Goal: Task Accomplishment & Management: Use online tool/utility

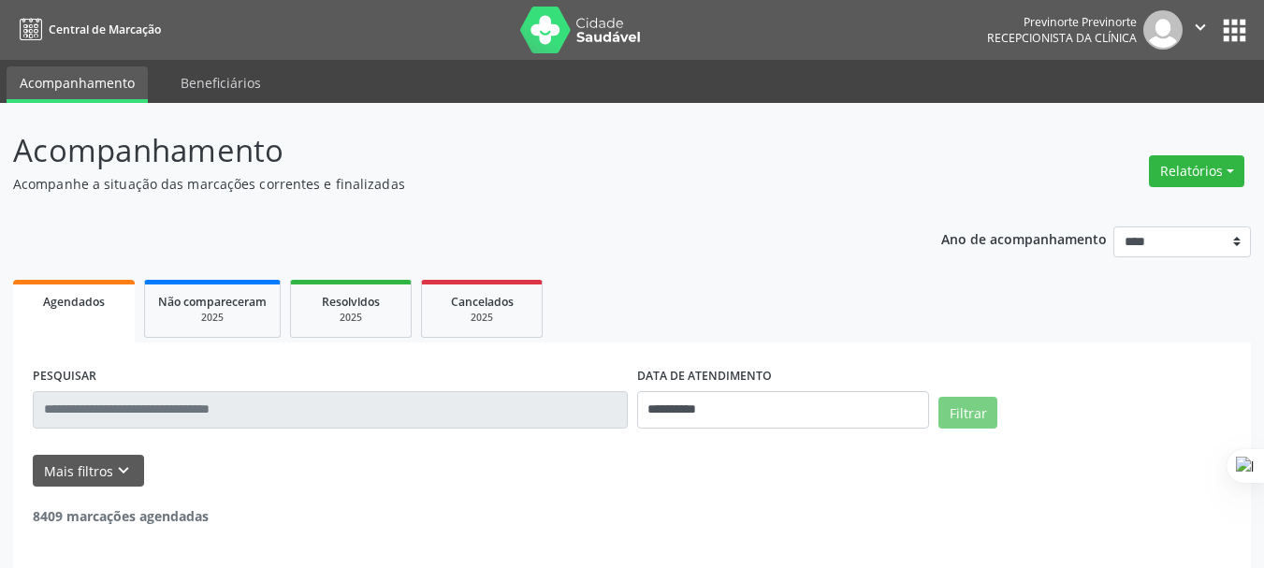
click at [1033, 140] on header "Acompanhamento Acompanhe a situação das marcações correntes e finalizadas Relat…" at bounding box center [631, 160] width 1237 height 66
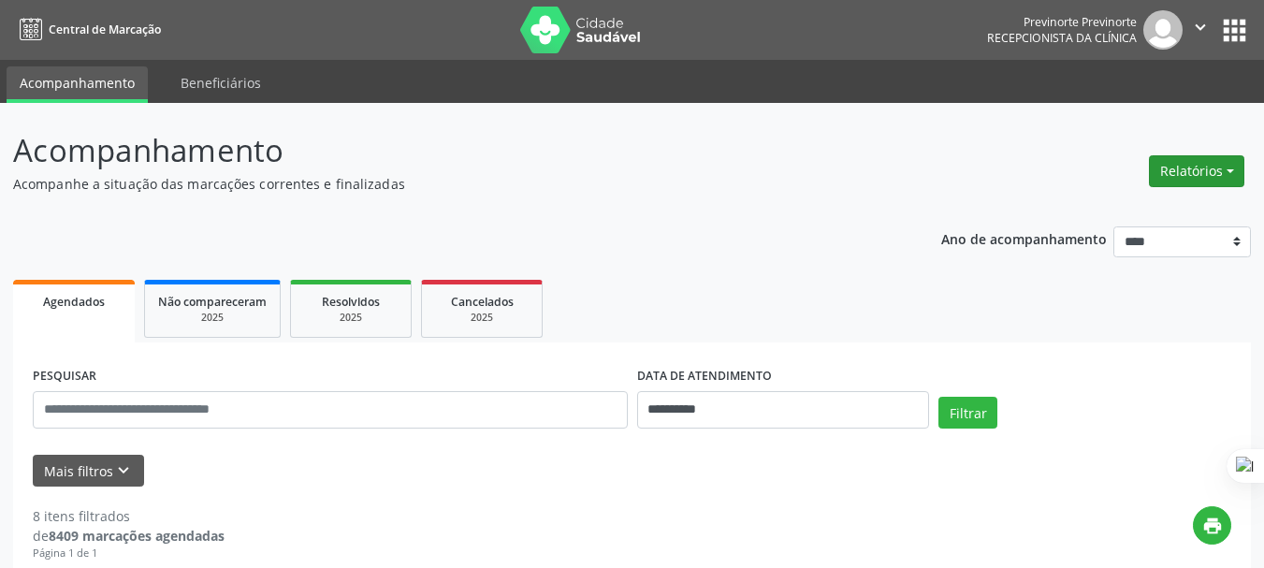
click at [1178, 173] on button "Relatórios" at bounding box center [1196, 171] width 95 height 32
click at [1139, 210] on link "Agendamentos" at bounding box center [1144, 211] width 201 height 26
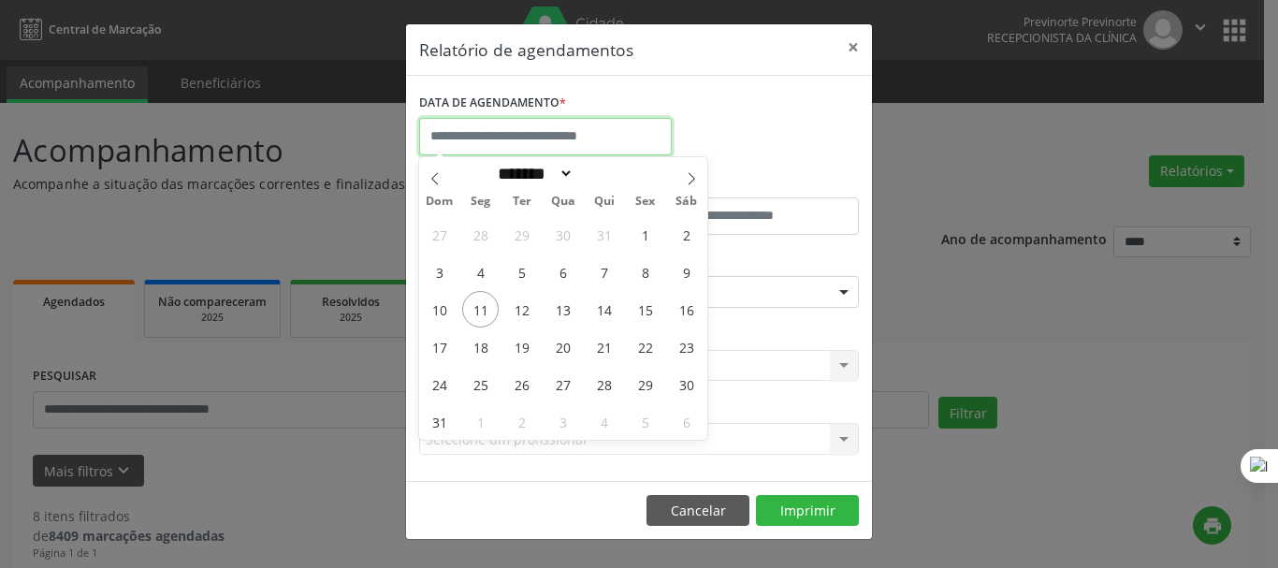
click at [477, 135] on input "text" at bounding box center [545, 136] width 253 height 37
click at [483, 309] on span "11" at bounding box center [480, 309] width 36 height 36
type input "**********"
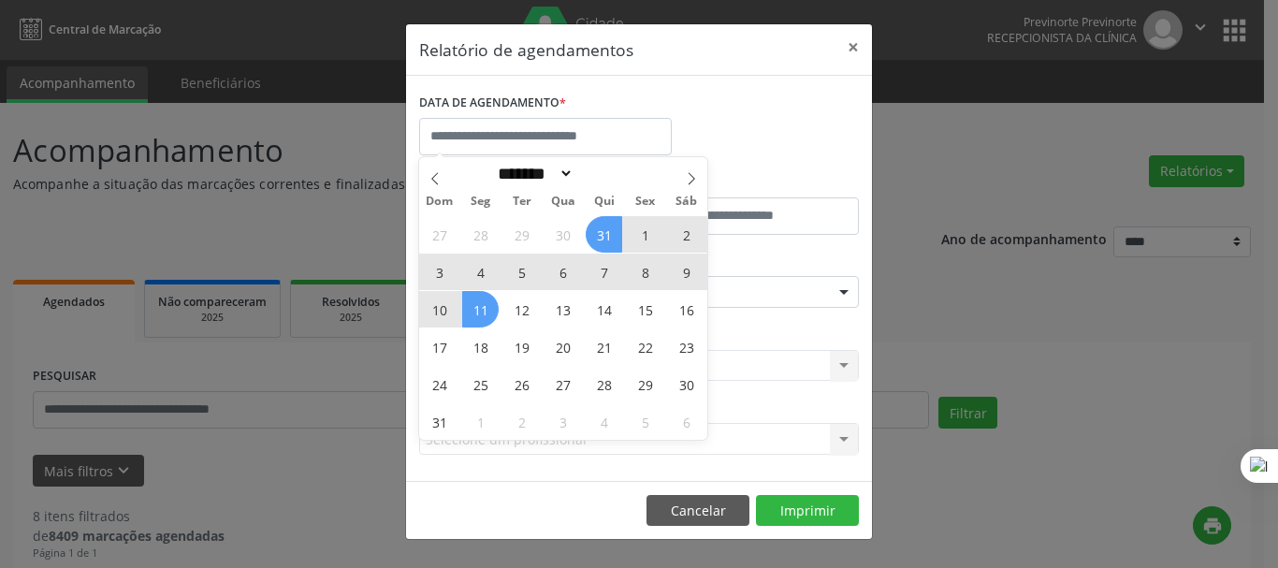
click at [767, 134] on div "DATA DE AGENDAMENTO *" at bounding box center [638, 129] width 449 height 80
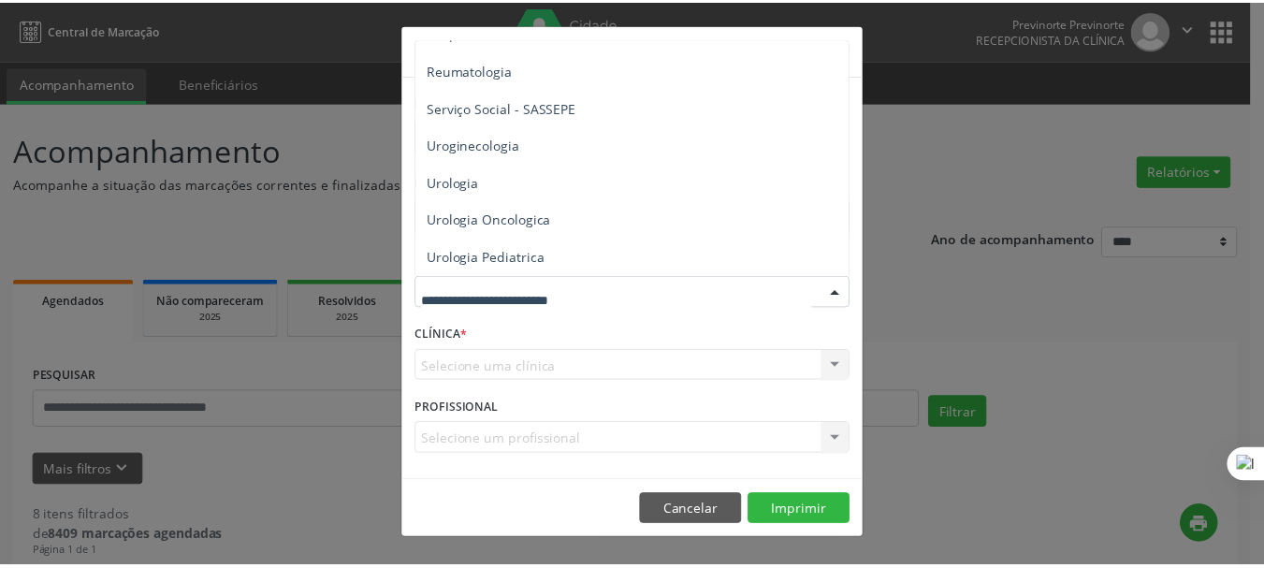
scroll to position [3218, 0]
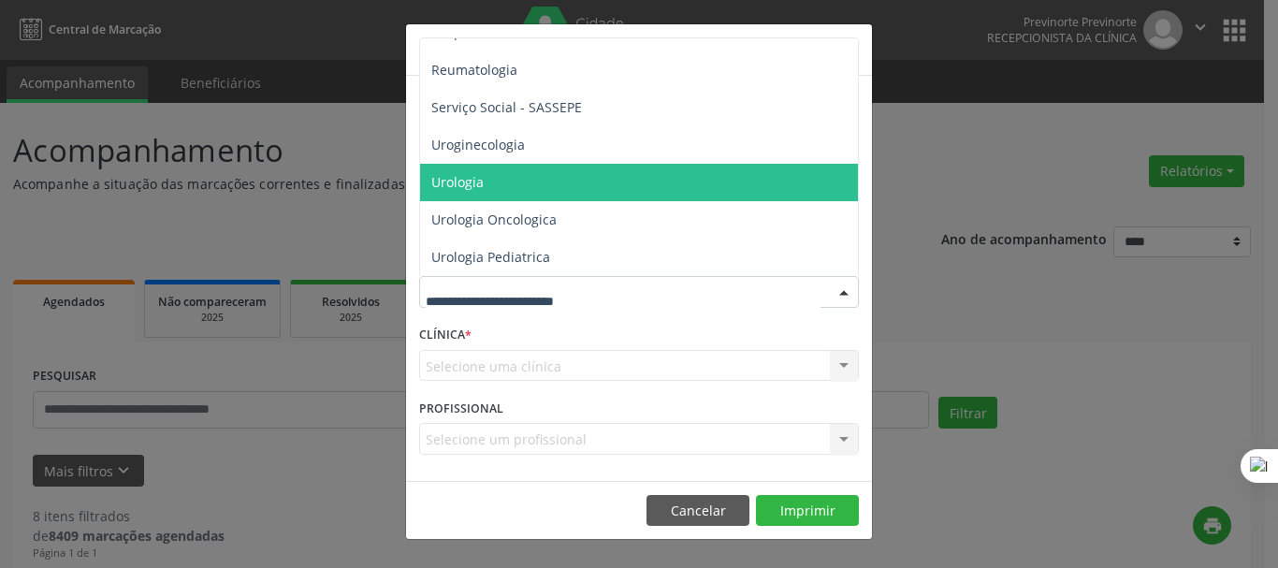
click at [494, 176] on span "Urologia" at bounding box center [640, 182] width 441 height 37
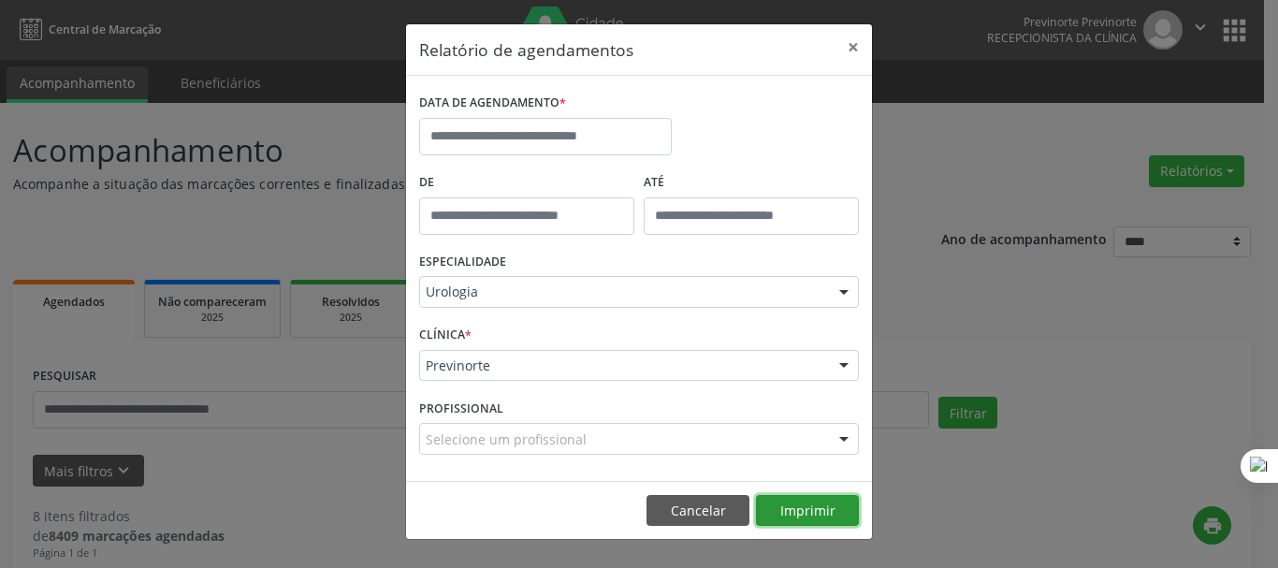
click at [810, 515] on button "Imprimir" at bounding box center [807, 511] width 103 height 32
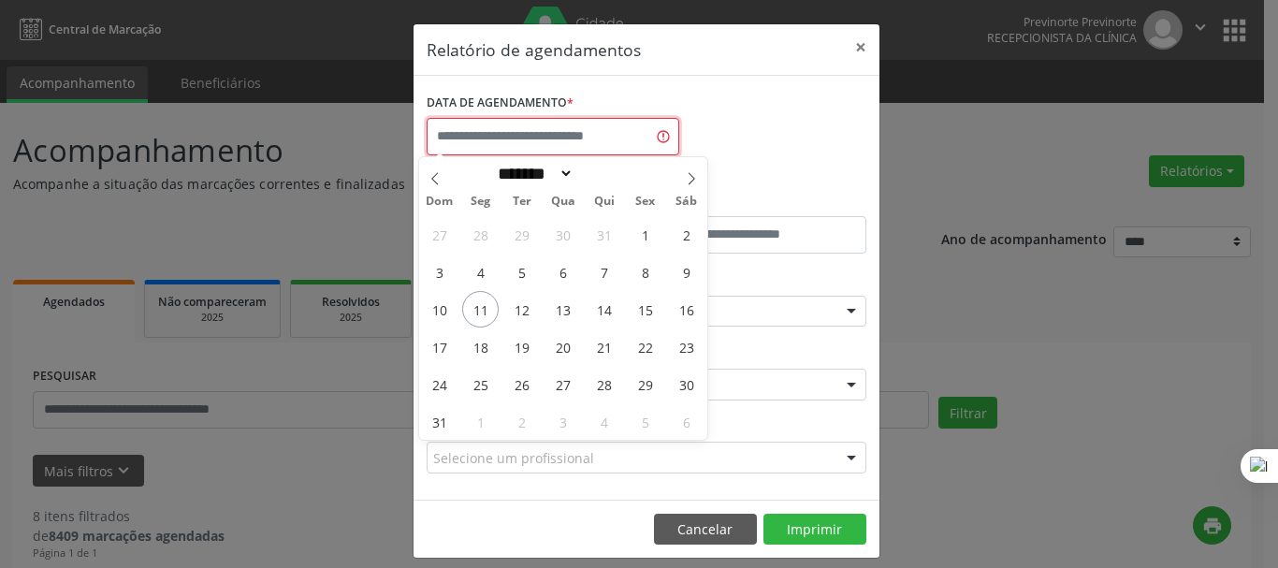
click at [466, 143] on input "text" at bounding box center [552, 136] width 253 height 37
click at [489, 312] on span "11" at bounding box center [480, 309] width 36 height 36
type input "**********"
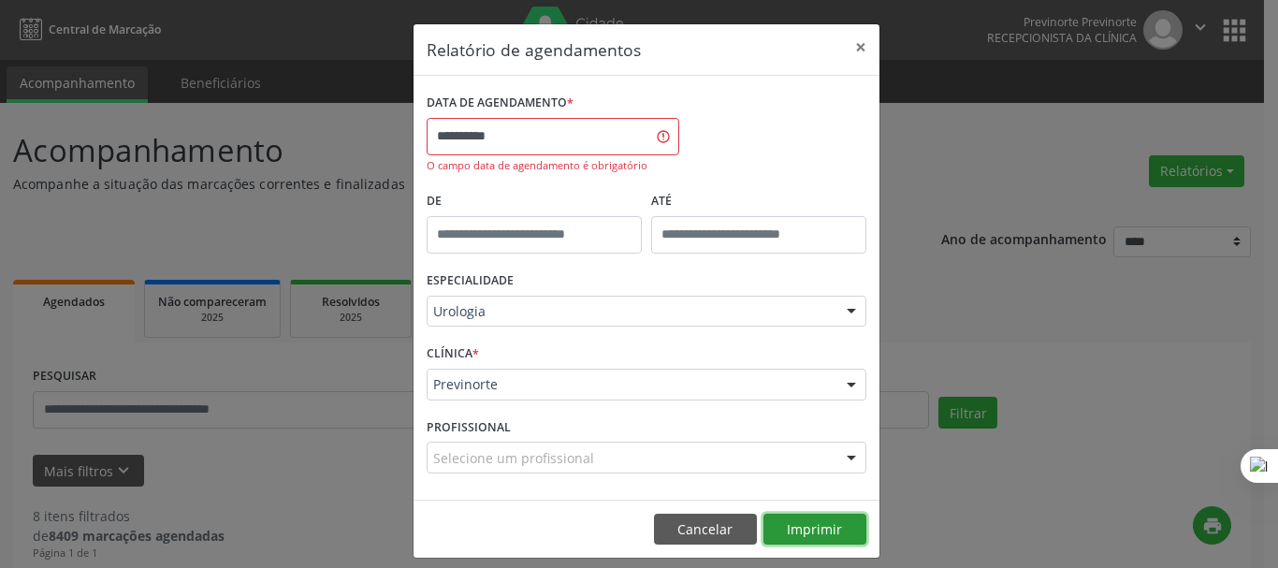
click at [802, 534] on button "Imprimir" at bounding box center [814, 529] width 103 height 32
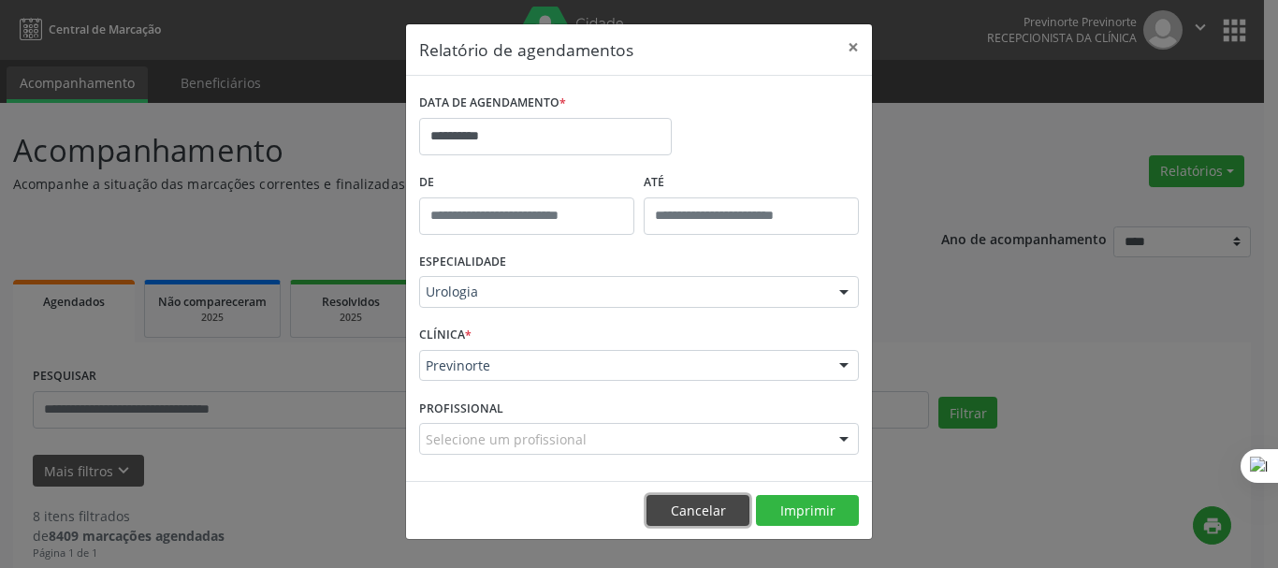
click at [734, 502] on button "Cancelar" at bounding box center [697, 511] width 103 height 32
